Goal: Task Accomplishment & Management: Complete application form

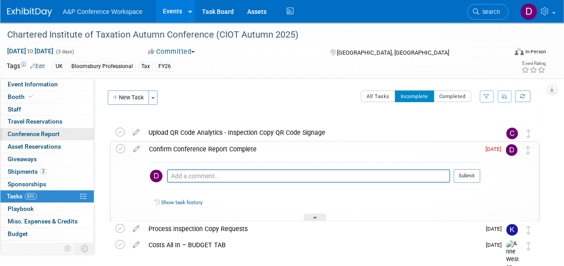
click at [42, 131] on span "Conference Report" at bounding box center [34, 133] width 52 height 7
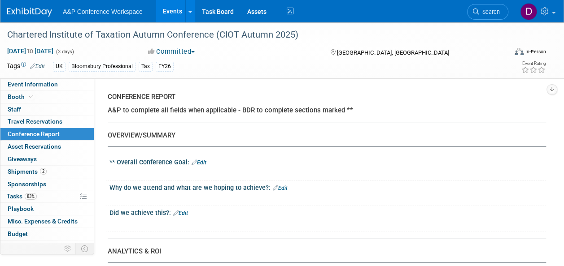
click at [205, 164] on link "Edit" at bounding box center [198, 163] width 15 height 6
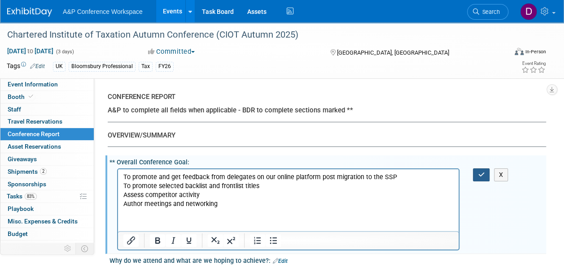
click at [483, 177] on icon "button" at bounding box center [481, 175] width 7 height 6
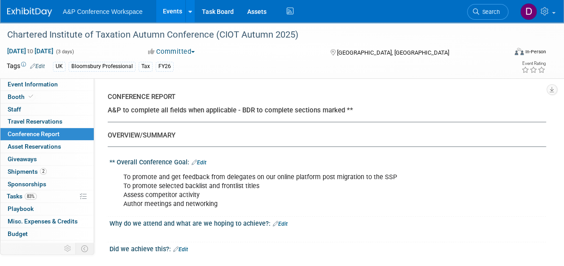
click at [283, 225] on link "Edit" at bounding box center [280, 224] width 15 height 6
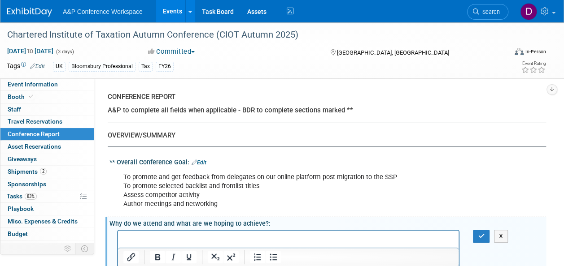
click at [195, 239] on p "Rich Text Area. Press ALT-0 for help." at bounding box center [288, 238] width 330 height 9
click at [478, 235] on icon "button" at bounding box center [481, 236] width 7 height 6
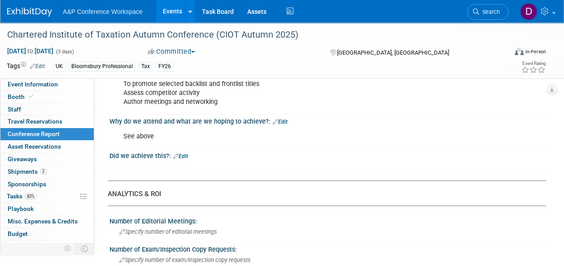
scroll to position [108, 0]
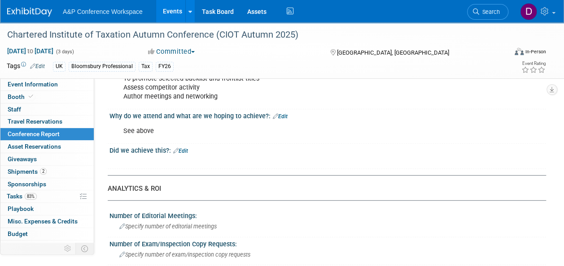
click at [185, 149] on link "Edit" at bounding box center [180, 151] width 15 height 6
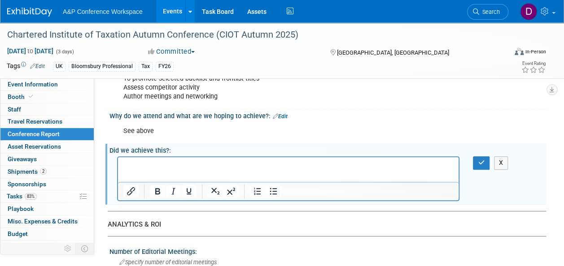
scroll to position [0, 0]
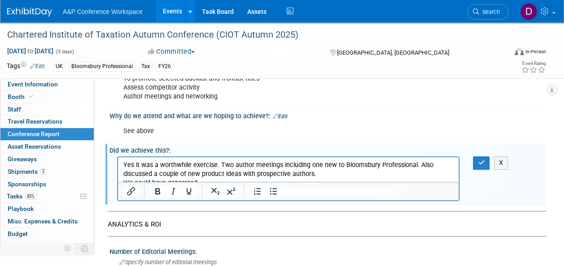
click at [137, 161] on p "Yes it was a worthwhile exercise. Two author meetings including one new to Bloo…" at bounding box center [288, 170] width 330 height 18
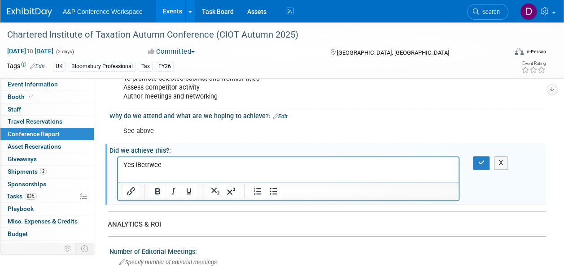
click at [404, 164] on p "Yes iBetrwee" at bounding box center [288, 165] width 330 height 9
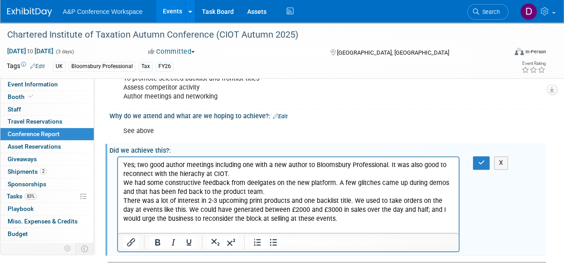
click at [269, 193] on p "We had some constructive feedback from deelgates on the new platform. A few gli…" at bounding box center [288, 188] width 330 height 18
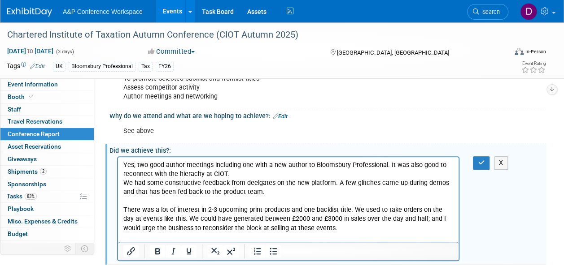
click at [249, 177] on p "Yes; two good author meetings including one with a new author to Bloomsbury Pro…" at bounding box center [288, 170] width 330 height 18
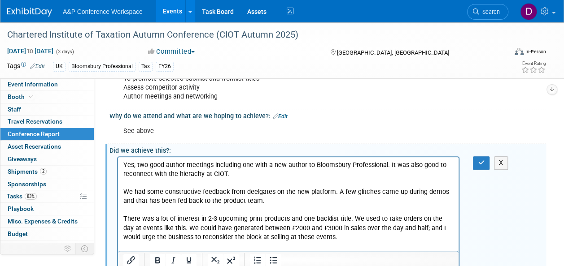
click at [324, 239] on p "There was a lot of interest in 2-3 upcoming print products and one backlist tit…" at bounding box center [288, 228] width 330 height 27
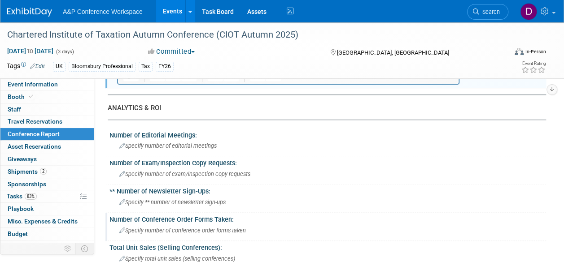
scroll to position [317, 0]
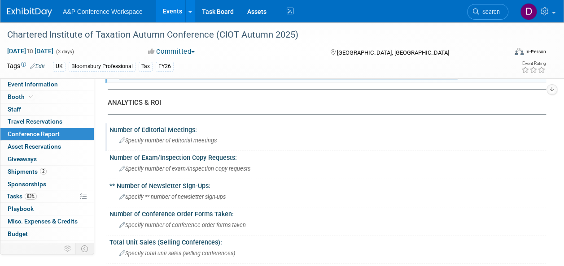
click at [186, 142] on span "Specify number of editorial meetings" at bounding box center [167, 140] width 97 height 7
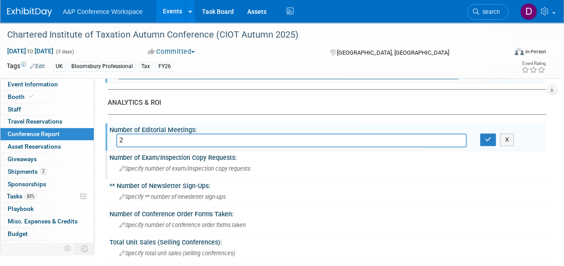
type input "2"
click at [196, 163] on div "Specify number of exam/inspection copy requests" at bounding box center [327, 169] width 423 height 14
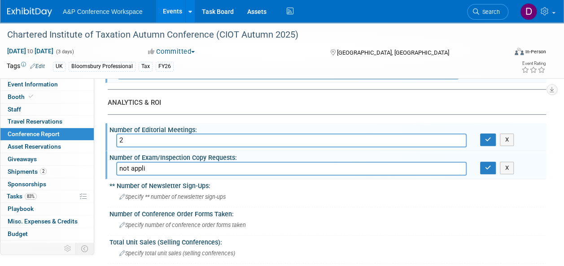
click at [198, 171] on input "not appli" at bounding box center [291, 169] width 350 height 14
type input "not applicable - this was for the professional market"
click at [176, 196] on span "Specify ** number of newsletter sign-ups" at bounding box center [172, 197] width 106 height 7
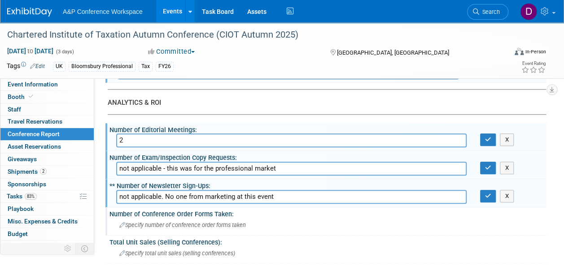
type input "not applicable. No one from marketing at this event"
click at [194, 228] on div "Specify number of conference order forms taken" at bounding box center [327, 225] width 423 height 14
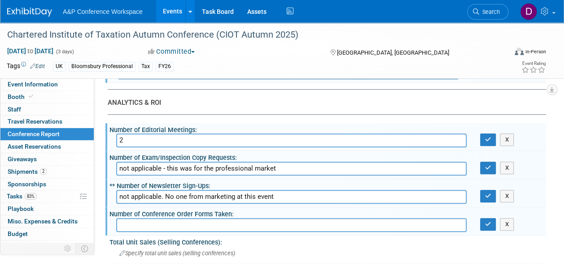
click at [162, 227] on input "text" at bounding box center [291, 225] width 350 height 14
type input "not applicable"
click at [189, 254] on span "Specify total unit sales (selling conferences)" at bounding box center [177, 253] width 116 height 7
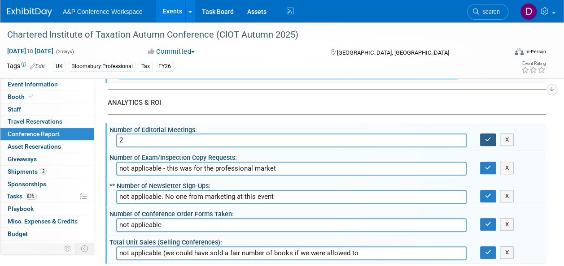
type input "not applicable (we could have sold a fair number of books if we were allowed to"
click at [488, 141] on icon "button" at bounding box center [488, 140] width 6 height 6
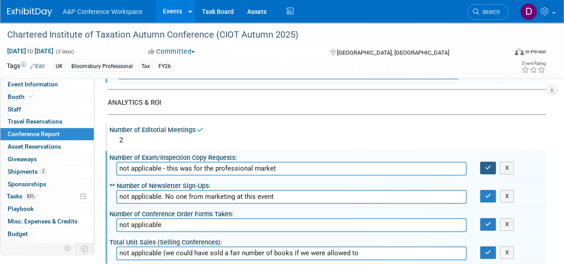
click at [487, 167] on icon "button" at bounding box center [488, 168] width 6 height 6
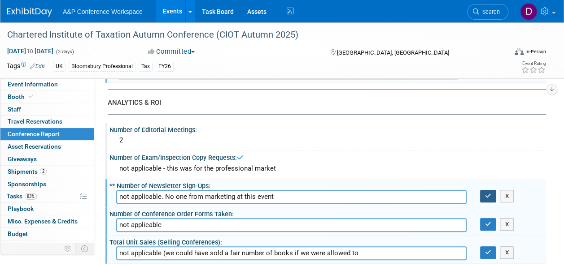
click at [487, 191] on button "button" at bounding box center [488, 196] width 16 height 13
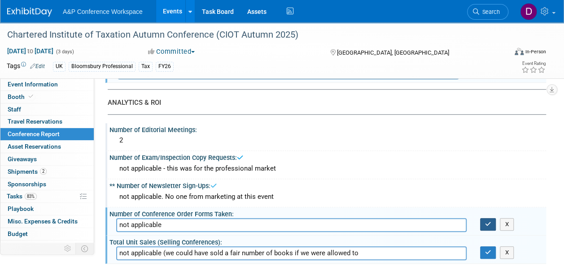
click at [489, 222] on icon "button" at bounding box center [488, 225] width 6 height 6
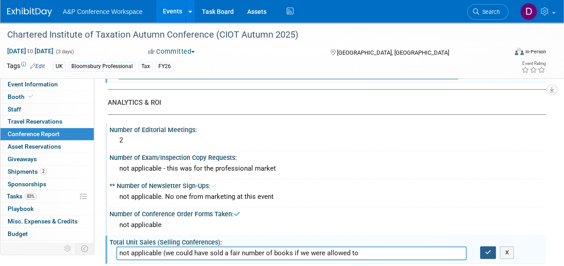
click at [490, 251] on icon "button" at bounding box center [488, 253] width 6 height 6
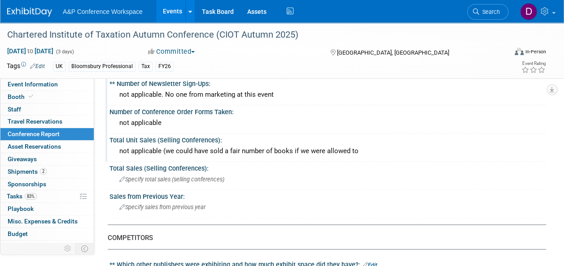
scroll to position [413, 0]
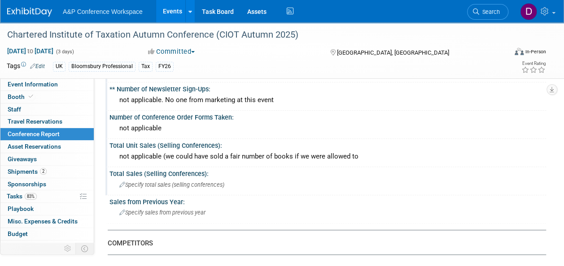
click at [224, 185] on span "Specify total sales (selling conferences)" at bounding box center [171, 185] width 105 height 7
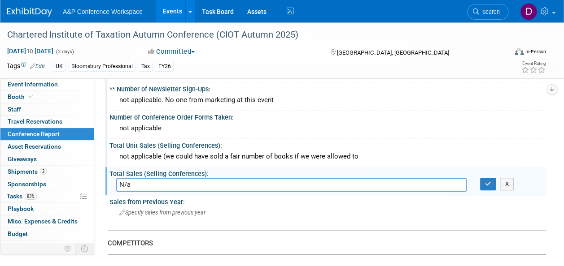
type input "N/a]"
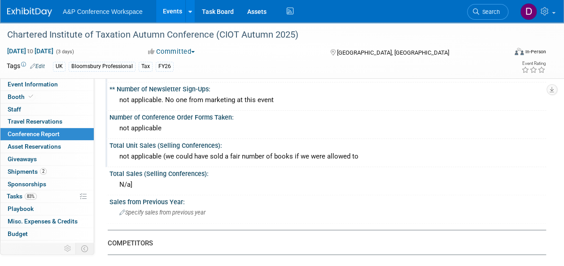
click at [139, 186] on div "N/a]" at bounding box center [327, 185] width 423 height 14
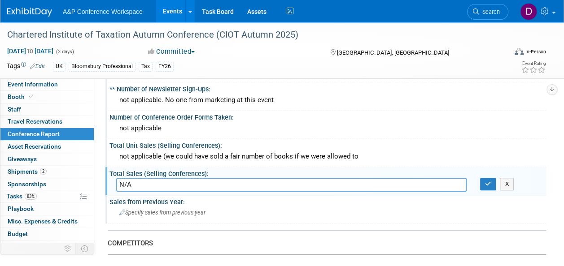
type input "N/A"
click at [150, 213] on span "Specify sales from previous year" at bounding box center [162, 212] width 86 height 7
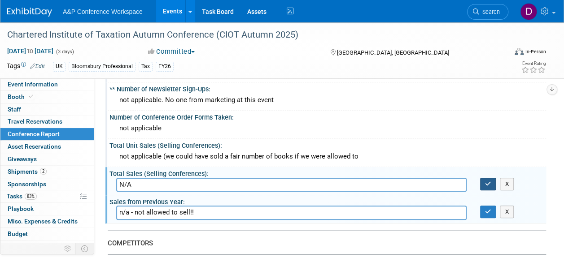
type input "n/a - not allowed to sell!!"
click at [490, 182] on icon "button" at bounding box center [488, 184] width 6 height 6
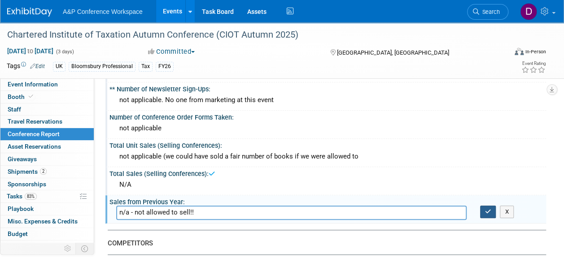
click at [488, 209] on icon "button" at bounding box center [488, 212] width 6 height 6
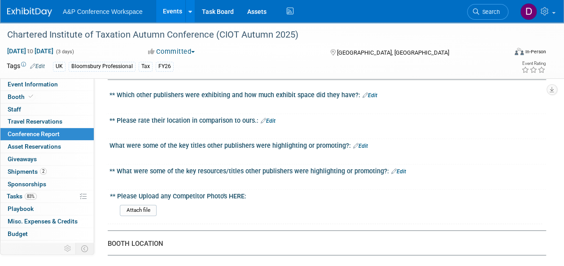
scroll to position [593, 0]
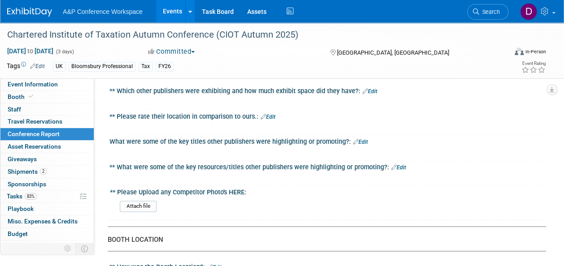
click at [370, 90] on link "Edit" at bounding box center [369, 91] width 15 height 6
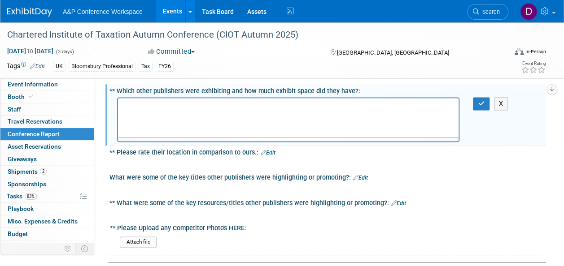
scroll to position [0, 0]
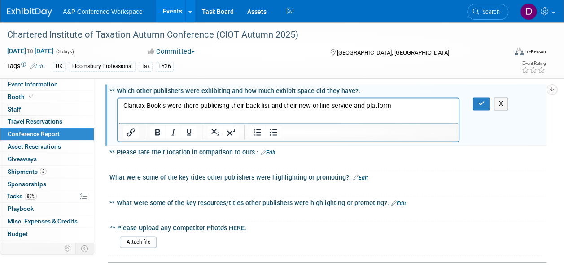
click at [165, 106] on p "Claritax Bookls were there publicisng their back list and their new online serv…" at bounding box center [288, 105] width 330 height 9
click at [163, 106] on p "Claritax Bookls were there publicisng their back list and their new online serv…" at bounding box center [288, 105] width 330 height 9
click at [396, 105] on p "Claritax Books were there publicisng their back list and their new online servi…" at bounding box center [288, 105] width 330 height 9
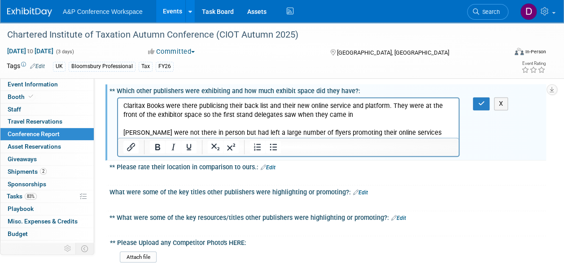
click at [273, 165] on link "Edit" at bounding box center [268, 168] width 15 height 6
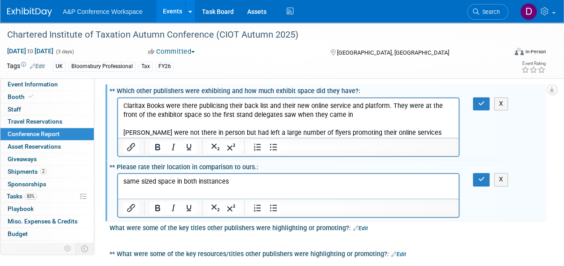
click at [209, 181] on p "same sized space in both insttances" at bounding box center [288, 182] width 330 height 9
click at [250, 239] on div at bounding box center [288, 239] width 342 height 9
click at [363, 226] on link "Edit" at bounding box center [360, 229] width 15 height 6
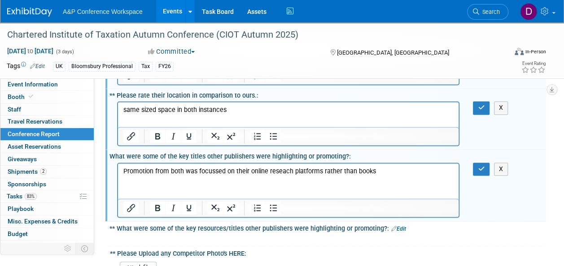
scroll to position [683, 0]
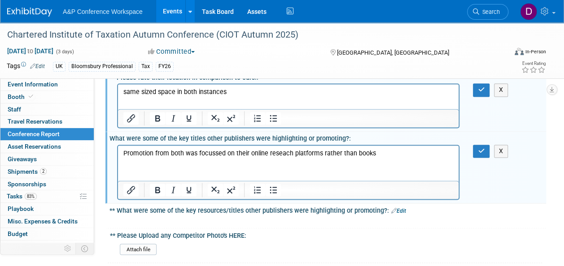
click at [399, 209] on link "Edit" at bounding box center [398, 211] width 15 height 6
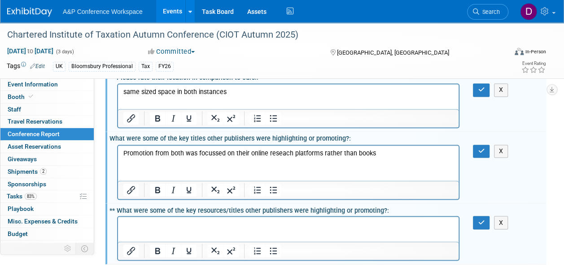
scroll to position [0, 0]
click at [183, 225] on p "Rich Text Area. Press ALT-0 for help." at bounding box center [288, 225] width 330 height 9
click at [480, 89] on icon "button" at bounding box center [481, 90] width 7 height 6
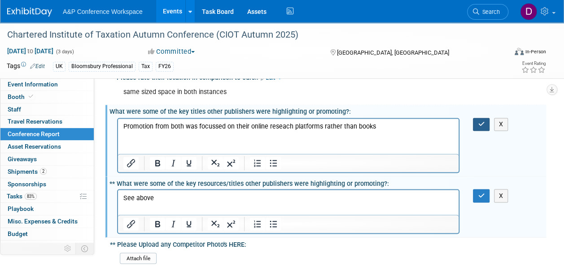
click at [480, 122] on icon "button" at bounding box center [481, 124] width 7 height 6
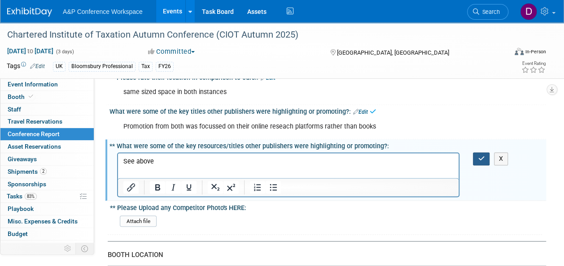
click at [479, 157] on icon "button" at bounding box center [481, 159] width 7 height 6
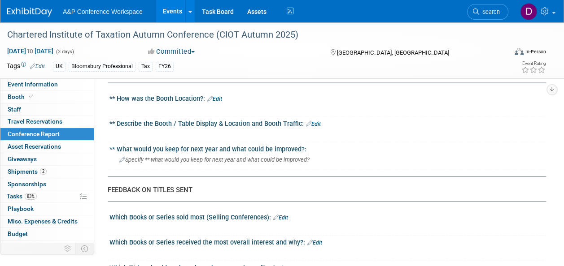
scroll to position [845, 0]
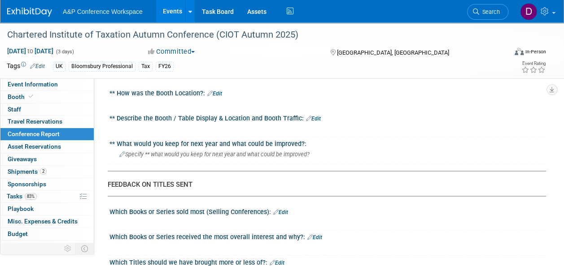
click at [217, 90] on link "Edit" at bounding box center [214, 93] width 15 height 6
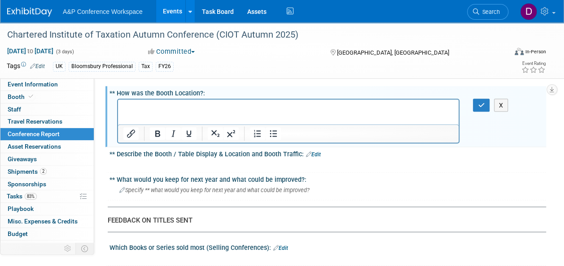
scroll to position [0, 0]
click at [217, 165] on div at bounding box center [288, 164] width 342 height 9
click at [313, 151] on link "Edit" at bounding box center [313, 154] width 15 height 6
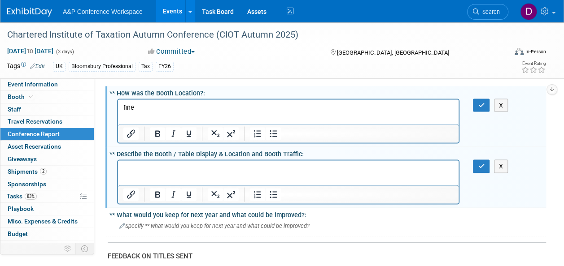
click at [159, 169] on p "Rich Text Area. Press ALT-0 for help." at bounding box center [288, 168] width 330 height 9
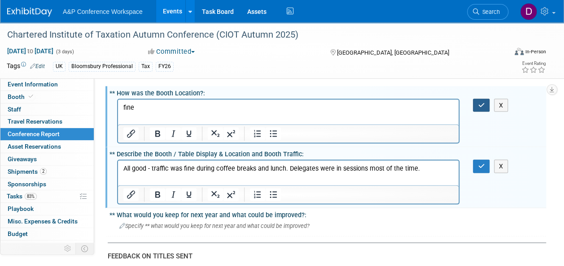
click at [477, 104] on button "button" at bounding box center [481, 105] width 17 height 13
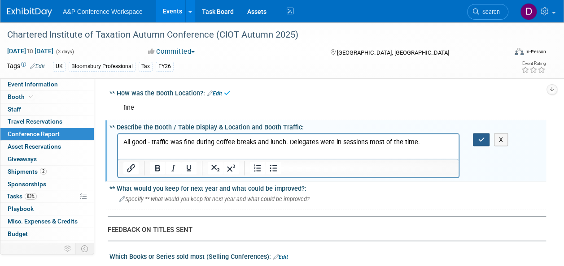
click at [484, 137] on button "button" at bounding box center [481, 139] width 17 height 13
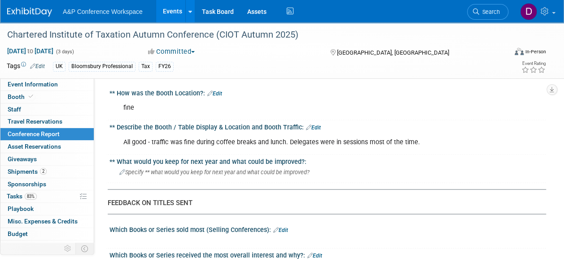
click at [283, 227] on link "Edit" at bounding box center [280, 230] width 15 height 6
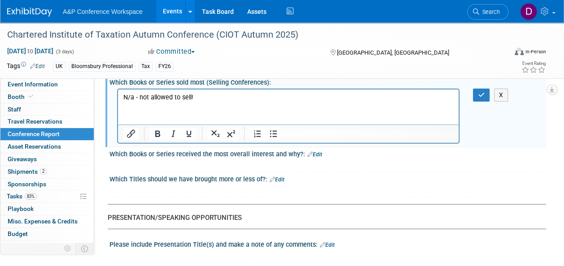
scroll to position [998, 0]
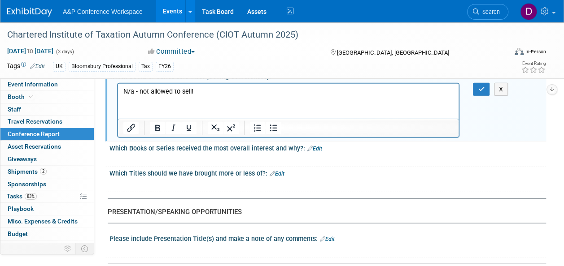
click at [319, 146] on link "Edit" at bounding box center [314, 149] width 15 height 6
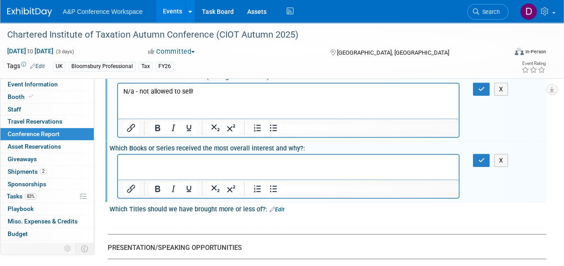
scroll to position [0, 0]
click at [174, 161] on p "Rich Text Area. Press ALT-0 for help." at bounding box center [288, 163] width 330 height 9
click at [144, 162] on p "Tax Adbviser's Guide to Trusts" at bounding box center [288, 163] width 330 height 9
click at [154, 172] on p "Glo" at bounding box center [288, 172] width 330 height 9
click at [154, 174] on p "Global Transfer P" at bounding box center [288, 172] width 330 height 9
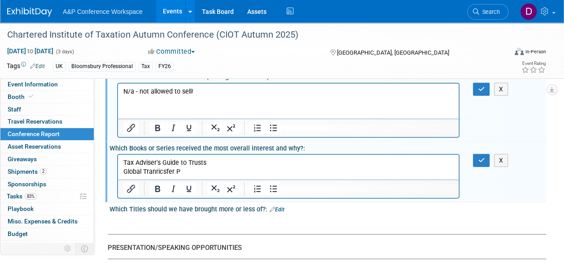
click at [162, 172] on p "Global Tranricsfer P" at bounding box center [288, 172] width 330 height 9
click at [175, 173] on p "Global Transfer P" at bounding box center [288, 172] width 330 height 9
click at [177, 172] on p "Global Transfer Priicing" at bounding box center [288, 172] width 330 height 9
click at [198, 173] on p "Global Transfer Pricing" at bounding box center [288, 172] width 330 height 9
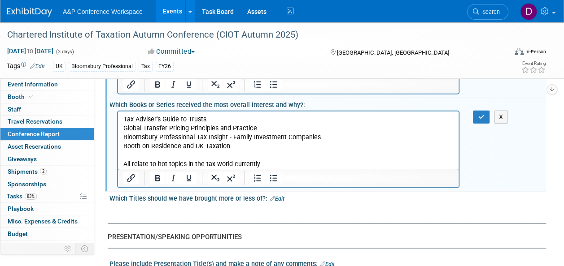
scroll to position [1117, 0]
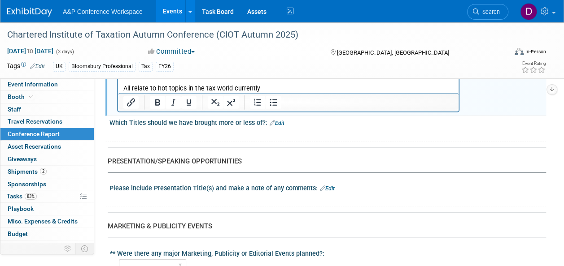
click at [222, 129] on div at bounding box center [288, 133] width 342 height 9
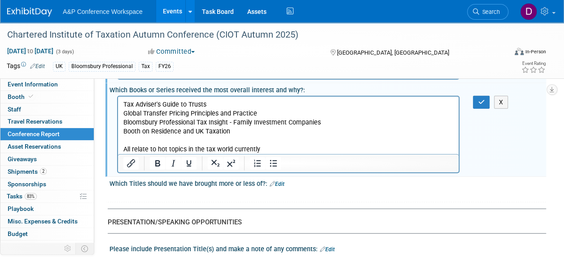
scroll to position [1047, 0]
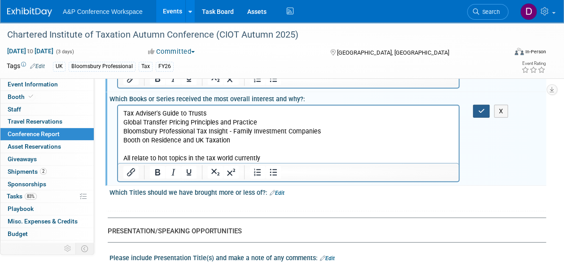
click at [486, 108] on button "button" at bounding box center [481, 111] width 17 height 13
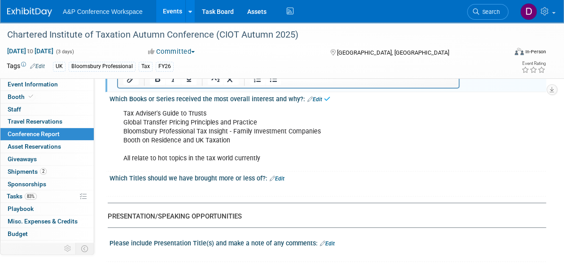
click at [279, 176] on link "Edit" at bounding box center [277, 179] width 15 height 6
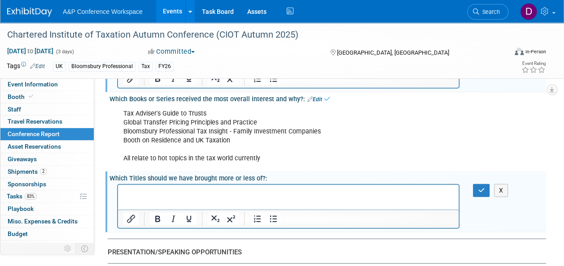
scroll to position [0, 0]
click at [479, 187] on icon "button" at bounding box center [481, 190] width 7 height 6
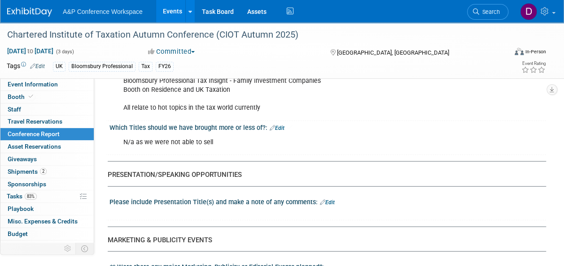
scroll to position [1101, 0]
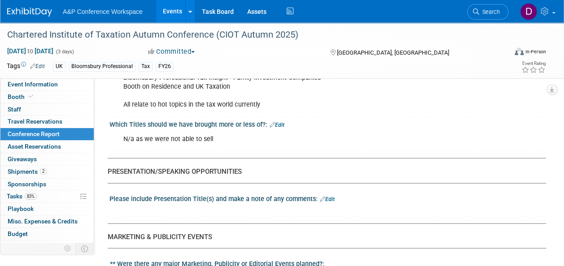
click at [329, 196] on link "Edit" at bounding box center [327, 199] width 15 height 6
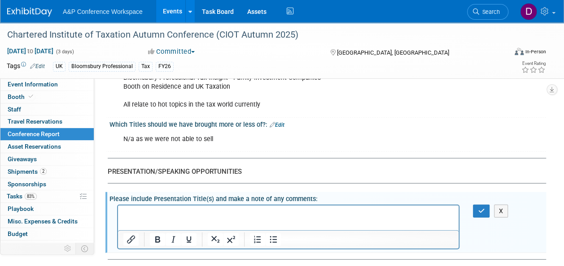
scroll to position [0, 0]
click at [482, 208] on icon "button" at bounding box center [481, 211] width 7 height 6
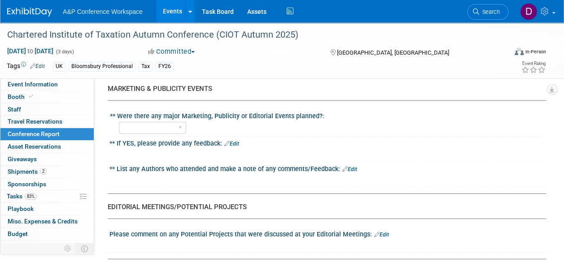
scroll to position [1262, 0]
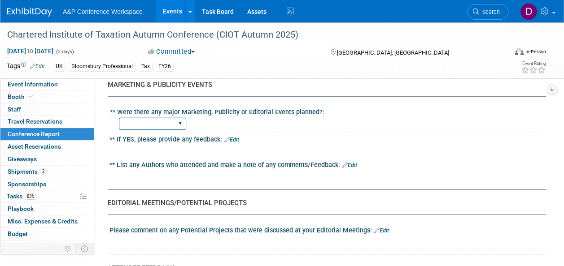
click at [180, 119] on select "YES NO" at bounding box center [152, 124] width 67 height 12
select select "NO"
click at [119, 118] on select "YES NO" at bounding box center [152, 124] width 67 height 12
click at [353, 162] on link "Edit" at bounding box center [349, 165] width 15 height 6
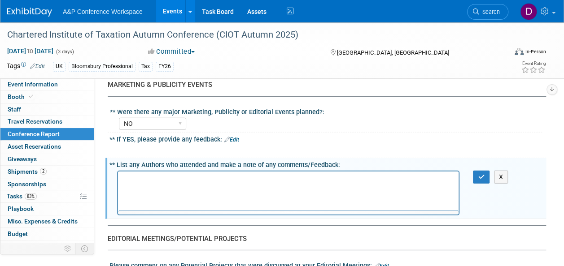
scroll to position [0, 0]
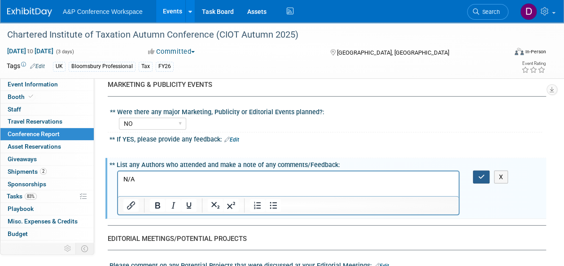
click at [481, 174] on icon "button" at bounding box center [481, 177] width 7 height 6
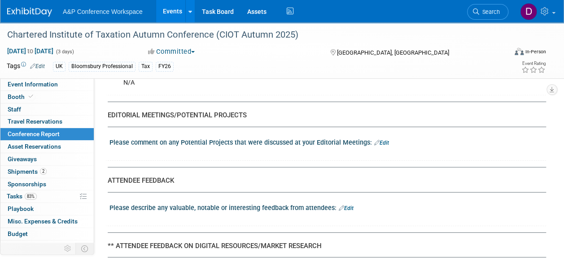
scroll to position [1374, 0]
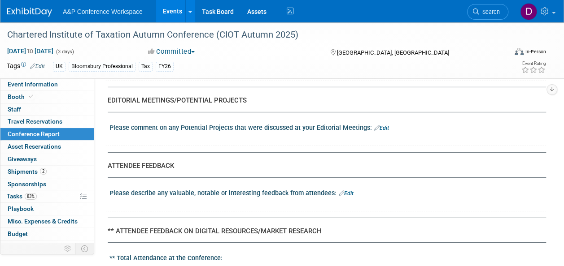
click at [385, 125] on link "Edit" at bounding box center [381, 128] width 15 height 6
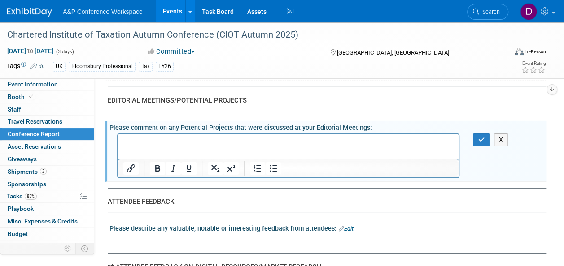
scroll to position [0, 0]
click at [230, 143] on p "All discussions were around updating of existing or" at bounding box center [288, 142] width 330 height 9
drag, startPoint x: 267, startPoint y: 141, endPoint x: 263, endPoint y: 143, distance: 5.0
click at [263, 143] on p "All discussions were around updating or adding of existing or" at bounding box center [288, 142] width 330 height 9
click at [307, 143] on p "All discussions were around updating or adding to existing or" at bounding box center [288, 142] width 330 height 9
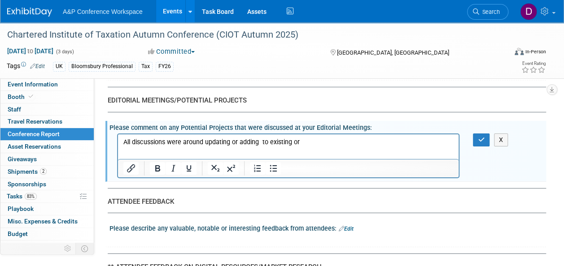
click at [295, 145] on p "All discussions were around updating or adding to existing or" at bounding box center [288, 142] width 330 height 9
drag, startPoint x: 306, startPoint y: 142, endPoint x: 294, endPoint y: 144, distance: 12.2
click at [292, 144] on p "All discussions were around updating or adding to existing or" at bounding box center [288, 142] width 330 height 9
click at [486, 136] on button "button" at bounding box center [481, 140] width 17 height 13
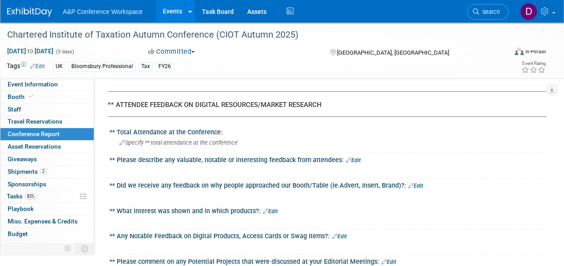
scroll to position [1527, 0]
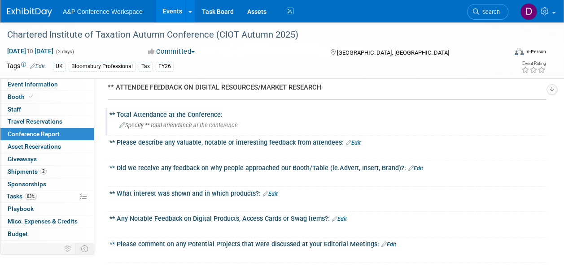
click at [232, 123] on span "Specify ** total attendance at the conference" at bounding box center [178, 125] width 118 height 7
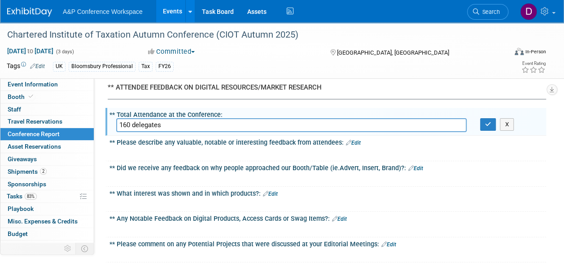
type input "160 delegates"
click at [274, 191] on link "Edit" at bounding box center [270, 194] width 15 height 6
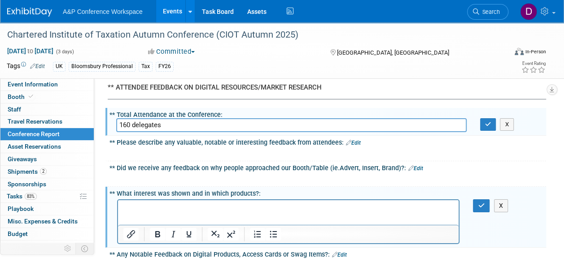
scroll to position [0, 0]
click at [323, 172] on div "X" at bounding box center [326, 174] width 425 height 4
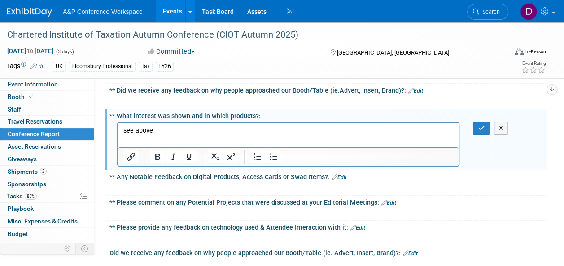
scroll to position [1622, 0]
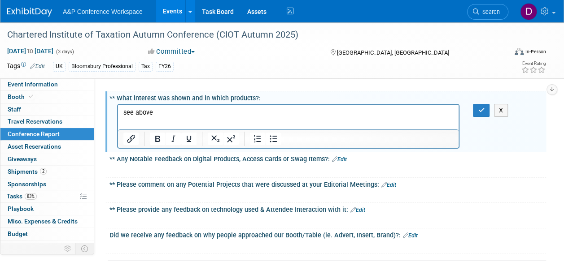
click at [343, 157] on link "Edit" at bounding box center [339, 160] width 15 height 6
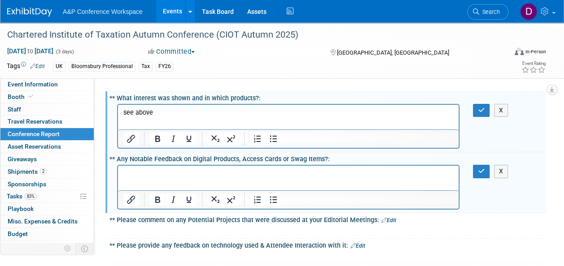
scroll to position [0, 0]
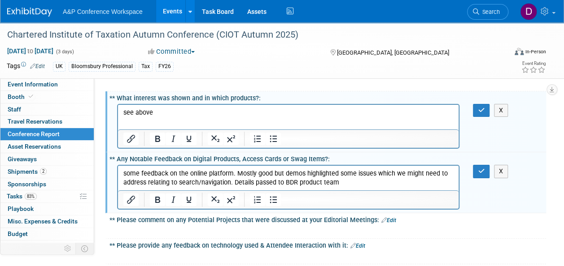
click at [389, 217] on link "Edit" at bounding box center [388, 220] width 15 height 6
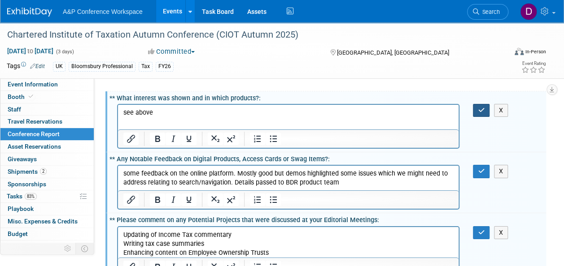
click at [484, 107] on button "button" at bounding box center [481, 110] width 17 height 13
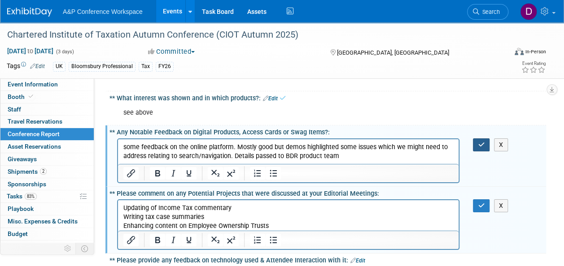
click at [482, 142] on icon "button" at bounding box center [481, 145] width 7 height 6
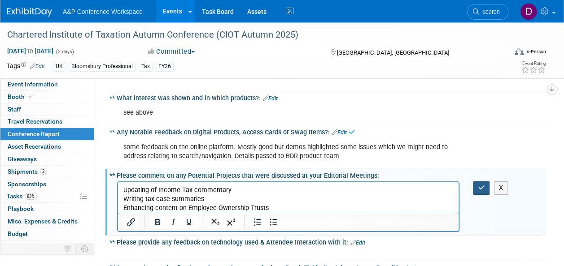
click at [485, 182] on button "button" at bounding box center [481, 188] width 17 height 13
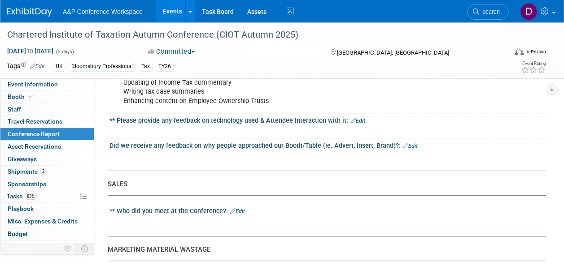
scroll to position [1748, 0]
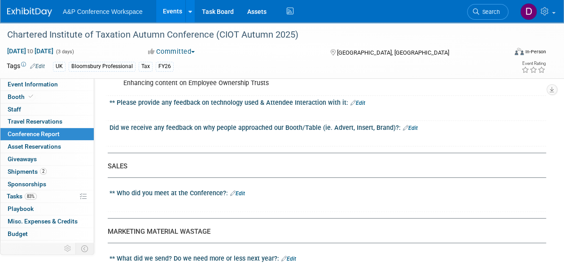
click at [240, 191] on link "Edit" at bounding box center [237, 194] width 15 height 6
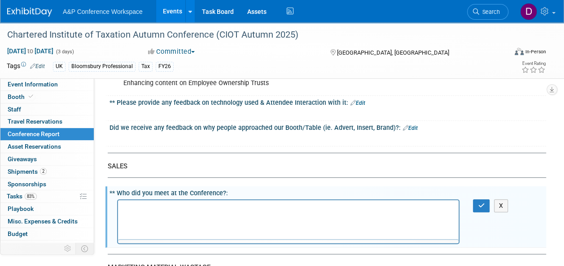
scroll to position [0, 0]
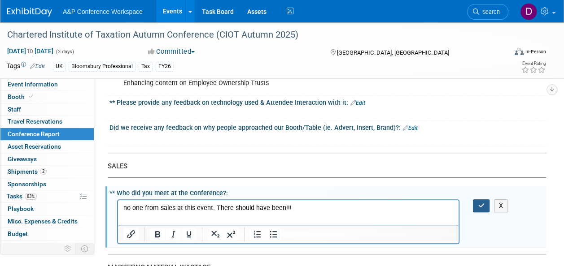
click at [482, 203] on icon "button" at bounding box center [481, 206] width 7 height 6
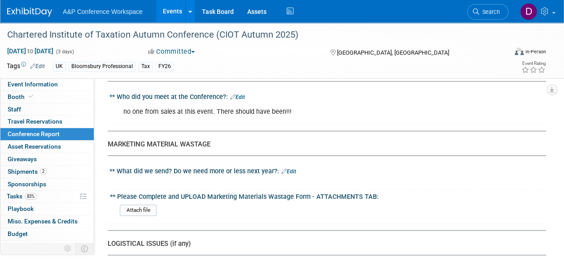
scroll to position [1848, 0]
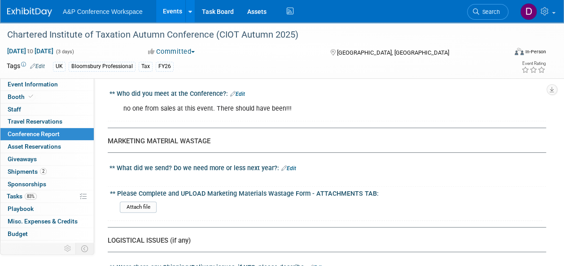
click at [202, 65] on div "UK Bloomsbury Professional Tax FY26" at bounding box center [253, 67] width 401 height 10
click at [225, 137] on div "MARKETING MATERIAL WASTAGE" at bounding box center [323, 141] width 431 height 9
click at [338, 174] on div at bounding box center [288, 178] width 342 height 9
click at [287, 165] on link "Edit" at bounding box center [288, 168] width 15 height 6
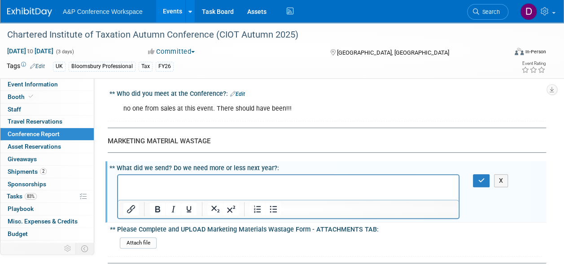
scroll to position [0, 0]
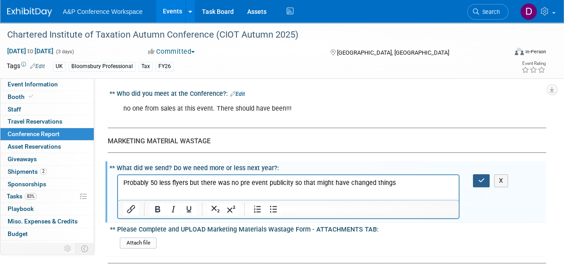
click at [480, 178] on icon "button" at bounding box center [481, 181] width 7 height 6
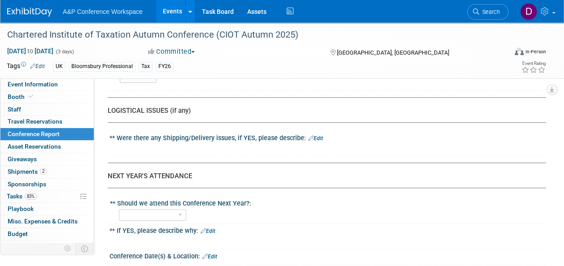
scroll to position [1990, 0]
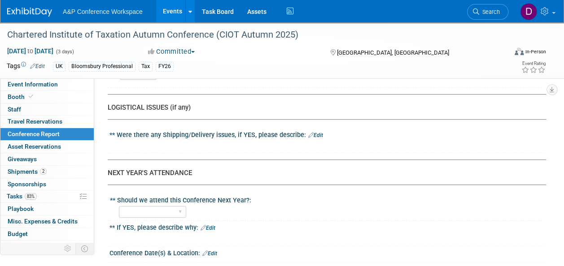
click at [318, 132] on link "Edit" at bounding box center [315, 135] width 15 height 6
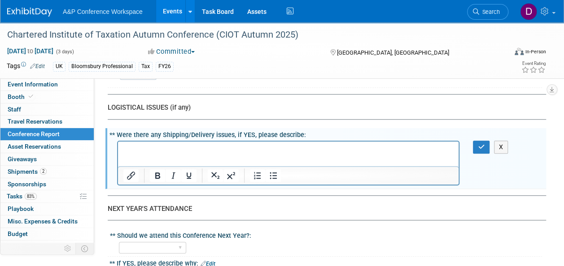
scroll to position [0, 0]
click at [183, 242] on select "YES NO" at bounding box center [152, 248] width 67 height 12
select select "YES"
click at [119, 242] on select "YES NO" at bounding box center [152, 248] width 67 height 12
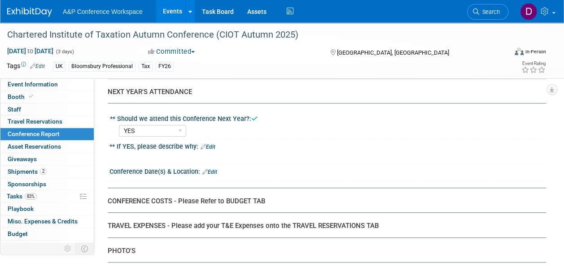
scroll to position [2116, 0]
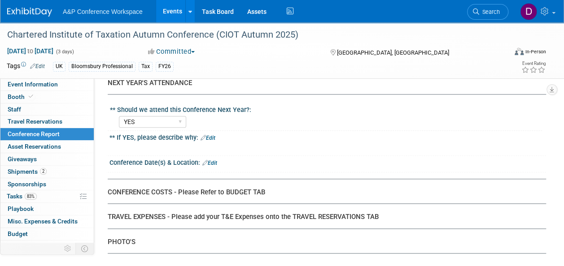
click at [213, 160] on link "Edit" at bounding box center [209, 163] width 15 height 6
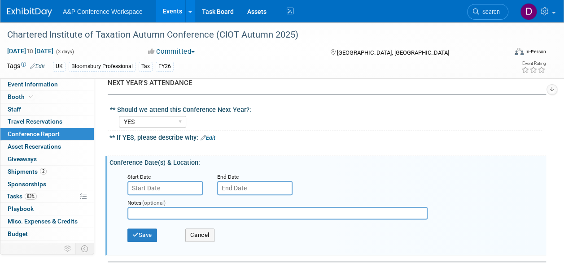
click at [152, 207] on input "text" at bounding box center [277, 213] width 300 height 13
type input "tbc"
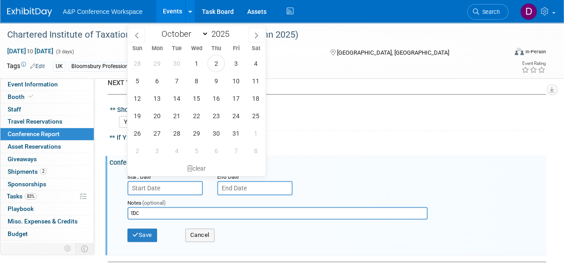
click at [175, 181] on input "text" at bounding box center [164, 188] width 75 height 14
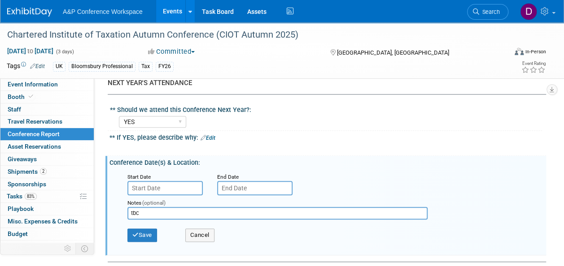
click at [495, 196] on div "Notes (optional) tbc" at bounding box center [330, 210] width 418 height 29
click at [213, 135] on link "Edit" at bounding box center [207, 138] width 15 height 6
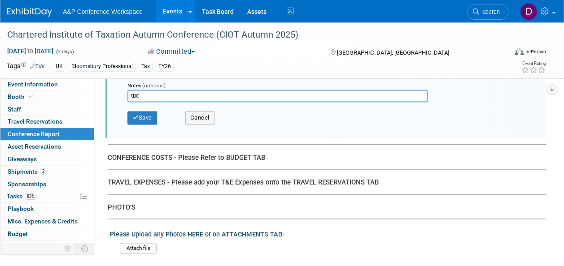
scroll to position [2313, 0]
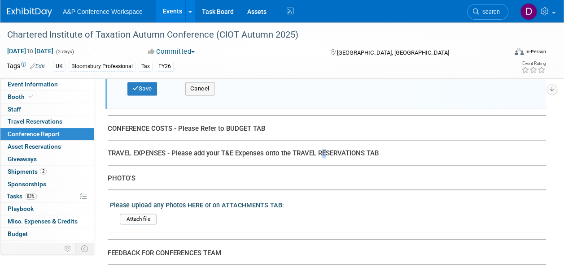
click at [354, 149] on div "TRAVEL EXPENSES - Please add your T&E Expenses onto the TRAVEL RESERVATIONS TAB" at bounding box center [323, 153] width 431 height 9
click at [359, 149] on div "TRAVEL EXPENSES - Please add your T&E Expenses onto the TRAVEL RESERVATIONS TAB" at bounding box center [323, 153] width 431 height 9
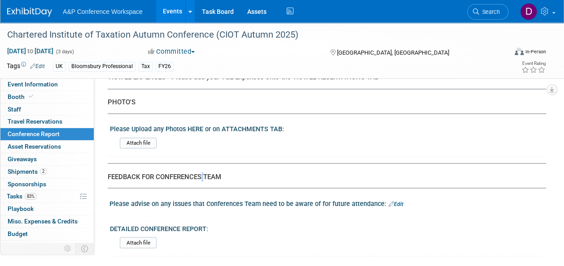
drag, startPoint x: 218, startPoint y: 192, endPoint x: 240, endPoint y: 191, distance: 22.4
click at [219, 197] on div "Please advise on any issues that Conferences Team need to be aware of for futur…" at bounding box center [327, 203] width 436 height 12
click at [395, 201] on link "Edit" at bounding box center [395, 204] width 15 height 6
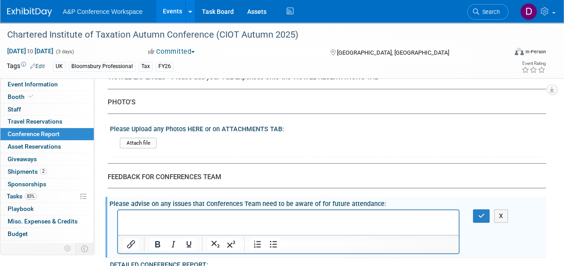
scroll to position [0, 0]
click at [483, 213] on icon "button" at bounding box center [481, 216] width 7 height 6
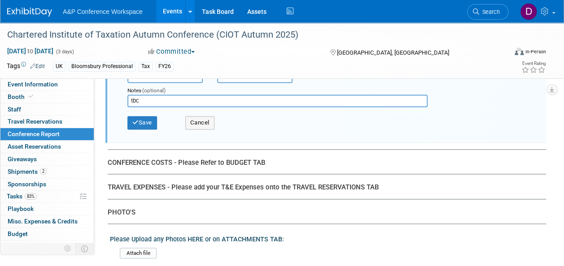
scroll to position [2282, 0]
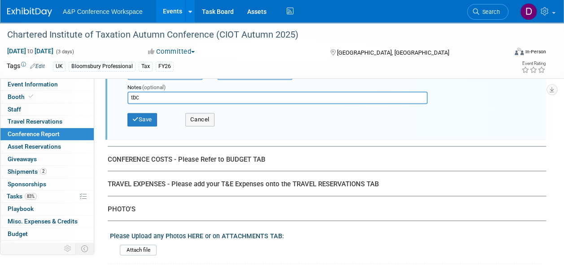
click at [333, 180] on div "TRAVEL EXPENSES - Please add your T&E Expenses onto the TRAVEL RESERVATIONS TAB" at bounding box center [323, 184] width 431 height 9
click at [342, 180] on div "TRAVEL EXPENSES - Please add your T&E Expenses onto the TRAVEL RESERVATIONS TAB" at bounding box center [323, 184] width 431 height 9
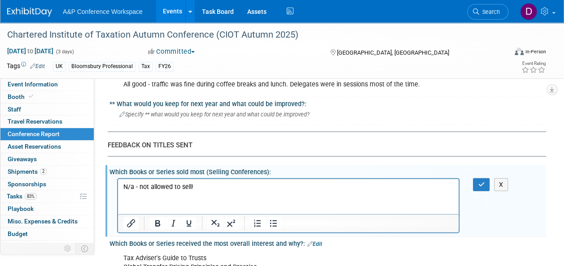
scroll to position [905, 0]
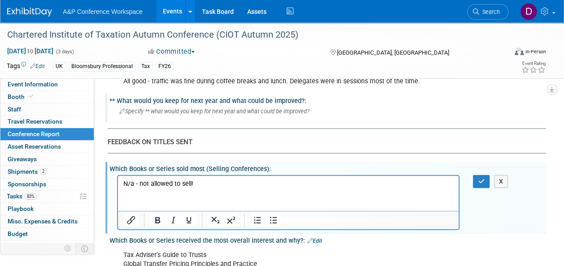
click at [161, 113] on div "Specify ** what would you keep for next year and what could be improved?" at bounding box center [327, 111] width 423 height 14
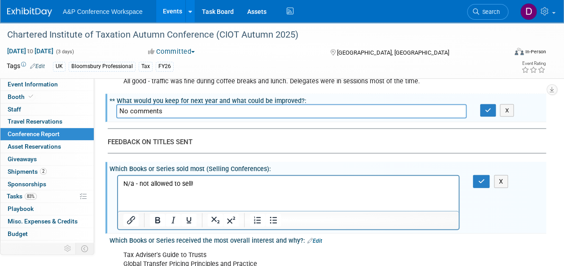
drag, startPoint x: 166, startPoint y: 103, endPoint x: 101, endPoint y: 106, distance: 65.5
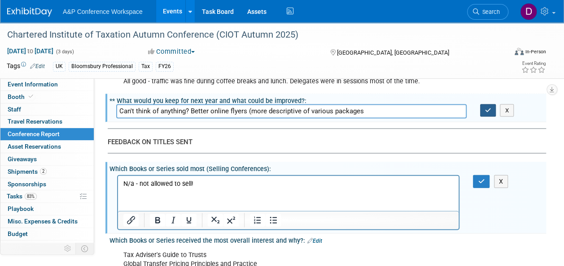
type input "Can't think of anything? Better online flyers (more descriptive of various pack…"
click at [486, 108] on icon "button" at bounding box center [488, 111] width 6 height 6
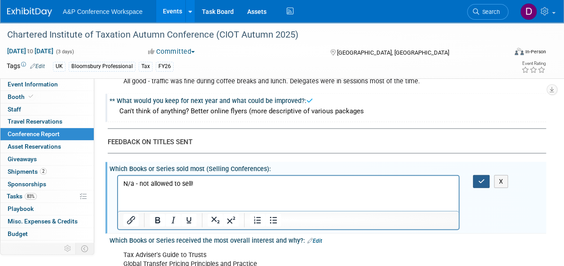
click at [481, 178] on icon "button" at bounding box center [481, 181] width 7 height 6
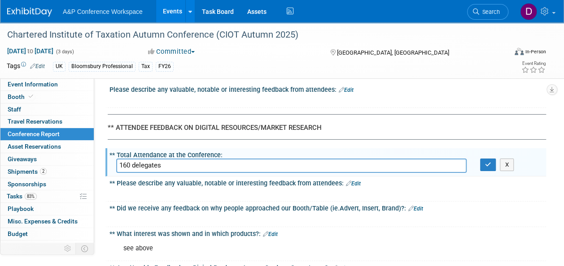
scroll to position [1443, 0]
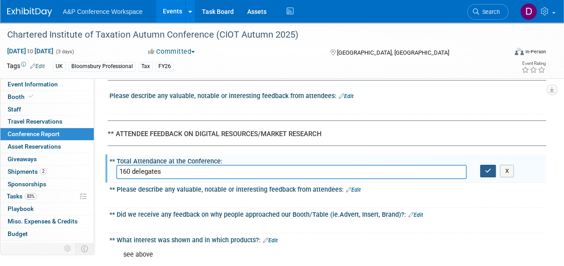
click at [489, 168] on icon "button" at bounding box center [488, 171] width 6 height 6
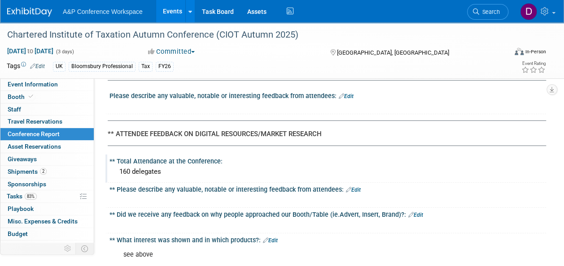
click at [414, 212] on link "Edit" at bounding box center [415, 215] width 15 height 6
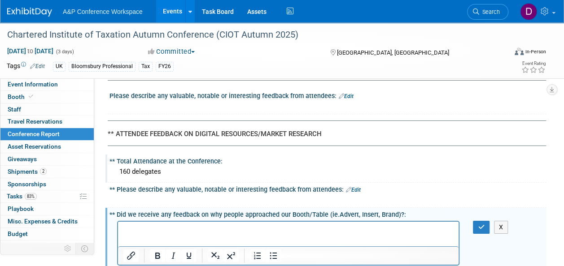
scroll to position [0, 0]
click at [176, 226] on p "Rich Text Area. Press ALT-0 for help." at bounding box center [288, 229] width 330 height 9
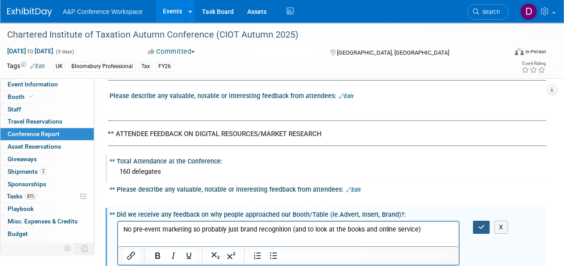
click at [485, 222] on button "button" at bounding box center [481, 227] width 17 height 13
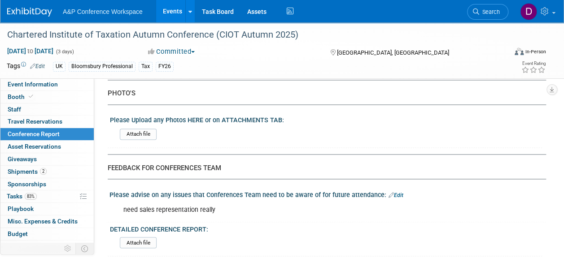
scroll to position [2108, 0]
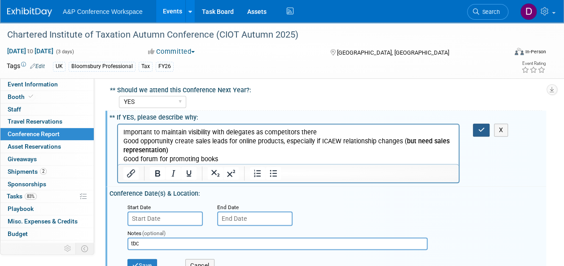
click at [478, 127] on icon "button" at bounding box center [481, 130] width 7 height 6
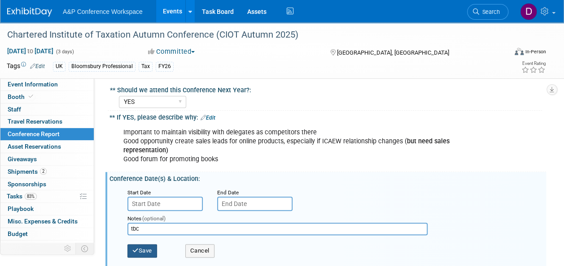
click at [143, 244] on button "Save" at bounding box center [142, 250] width 30 height 13
